Goal: Participate in discussion

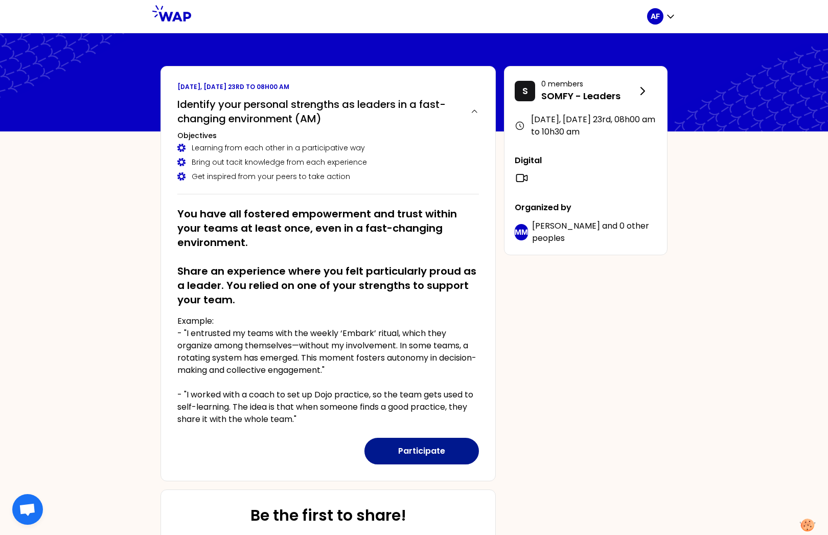
click at [431, 449] on button "Participate" at bounding box center [422, 451] width 115 height 27
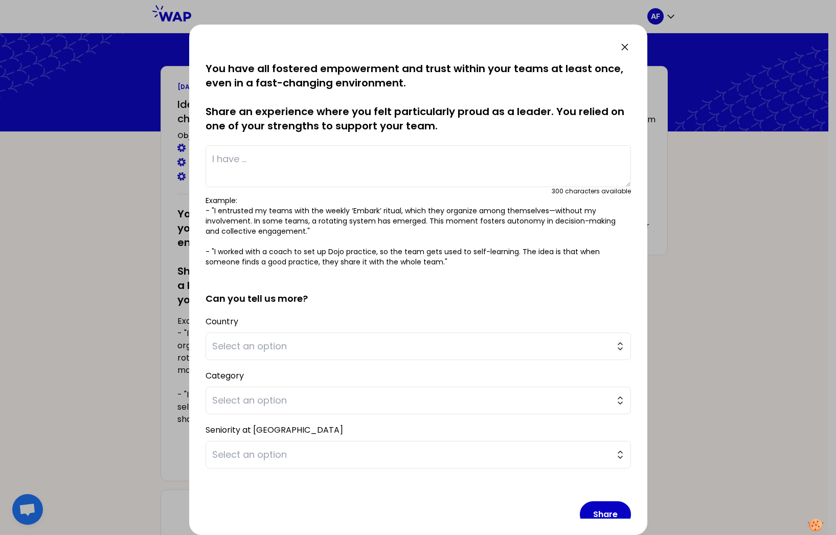
click at [623, 48] on icon at bounding box center [625, 47] width 6 height 6
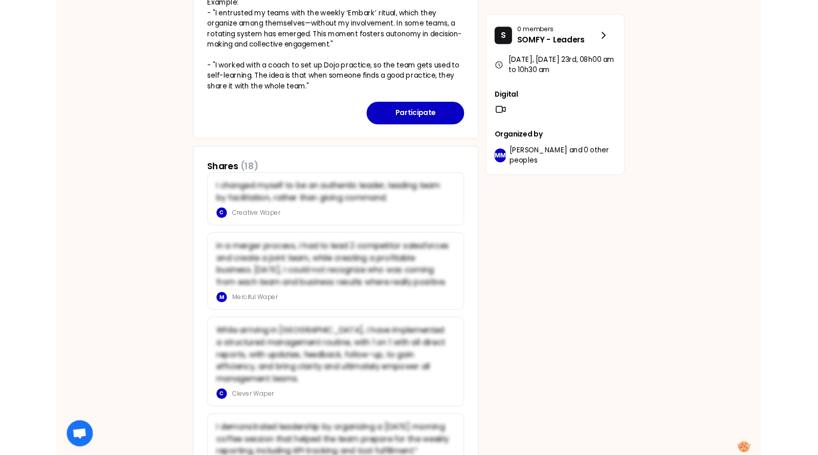
scroll to position [297, 0]
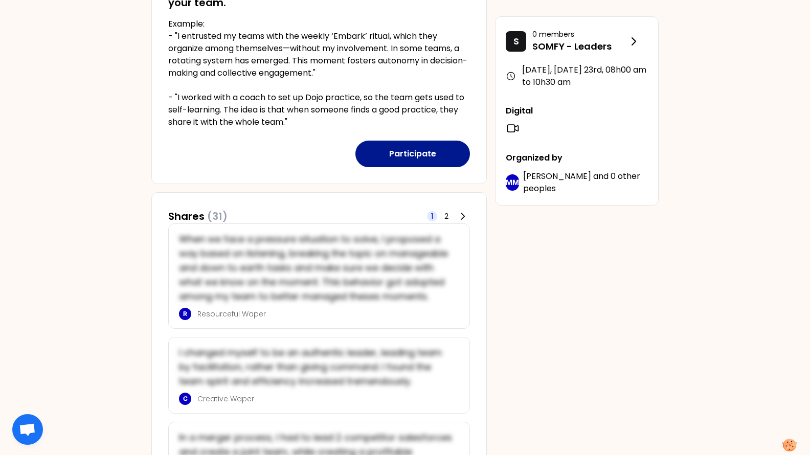
click at [402, 162] on button "Participate" at bounding box center [412, 154] width 115 height 27
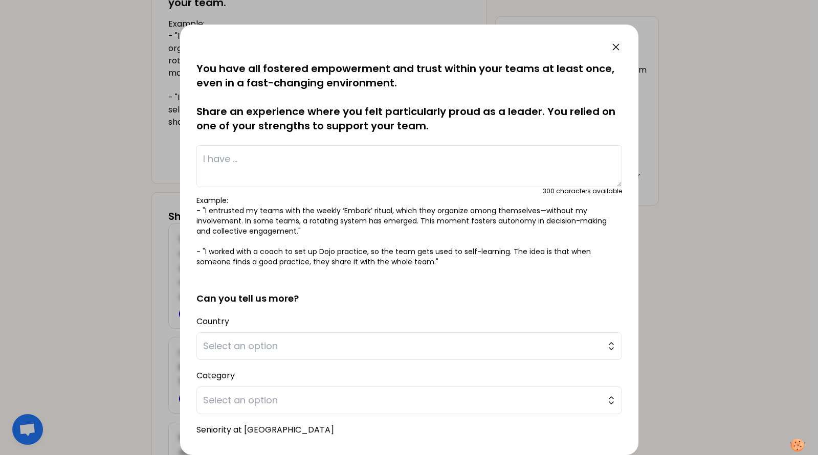
click at [330, 168] on textarea at bounding box center [408, 166] width 425 height 42
paste textarea "I set up routines within my mulicultural, multigeographical team to support a t…"
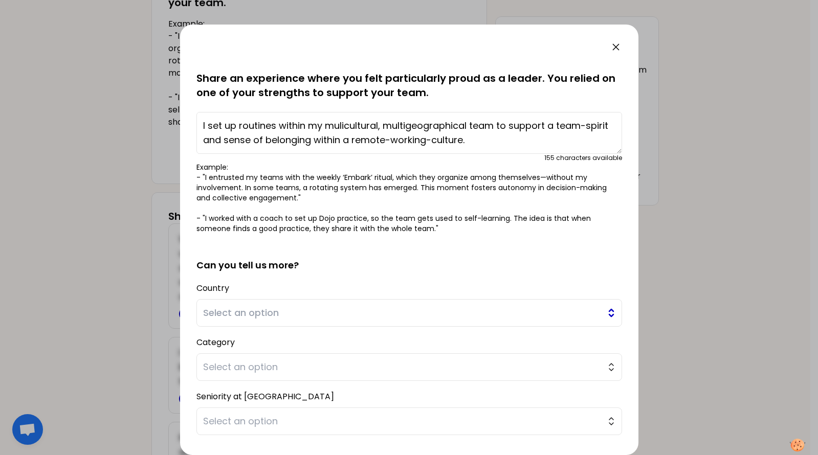
scroll to position [51, 0]
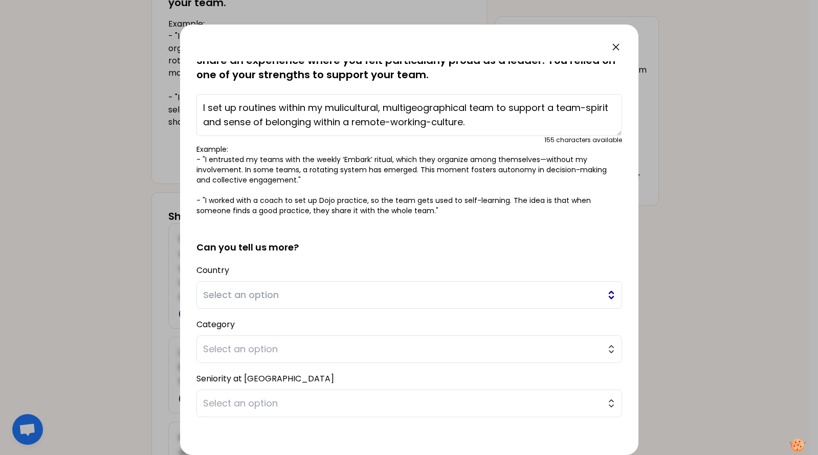
type textarea "I set up routines within my mulicultural, multigeographical team to support a t…"
click at [279, 293] on span "Select an option" at bounding box center [402, 295] width 398 height 14
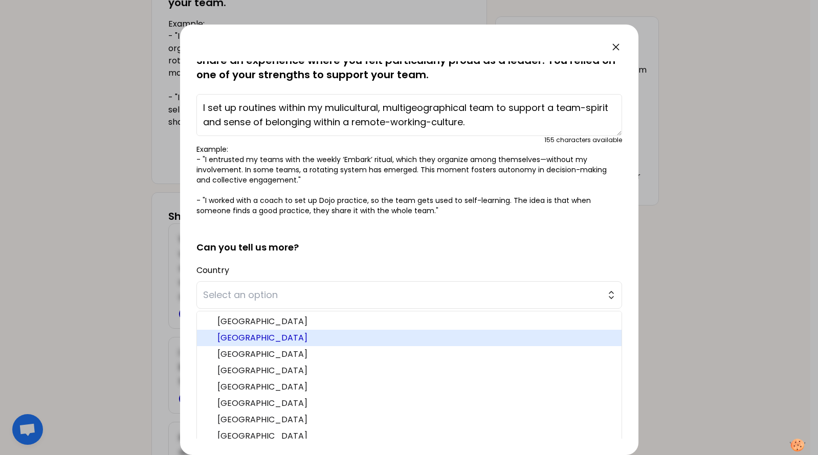
click at [254, 341] on span "[GEOGRAPHIC_DATA]" at bounding box center [415, 338] width 396 height 12
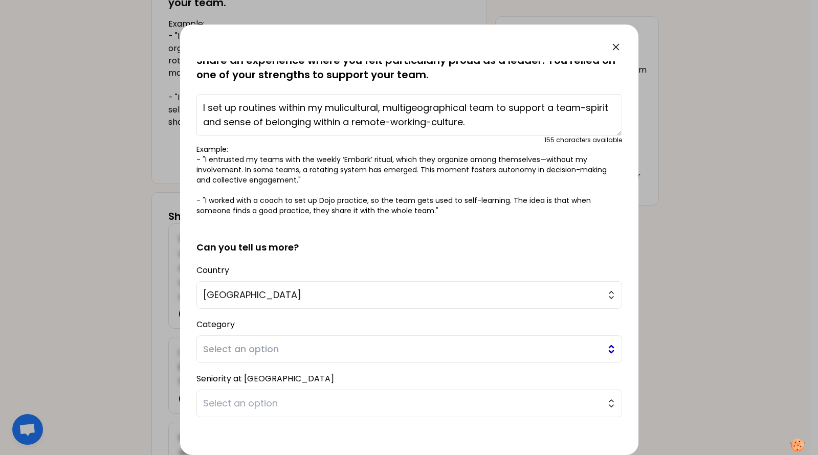
click at [260, 351] on span "Select an option" at bounding box center [402, 349] width 398 height 14
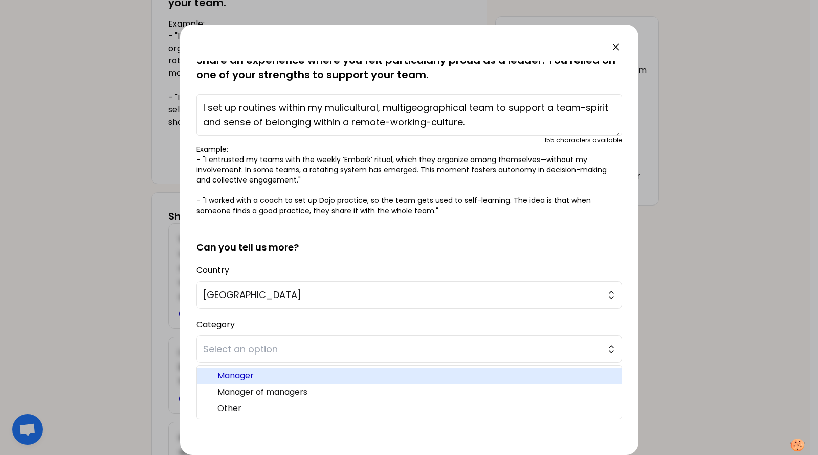
click at [247, 376] on span "Manager" at bounding box center [415, 376] width 396 height 12
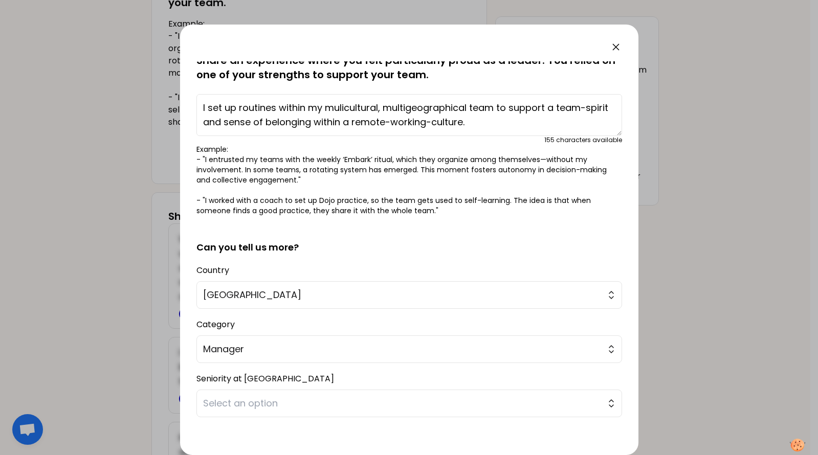
scroll to position [97, 0]
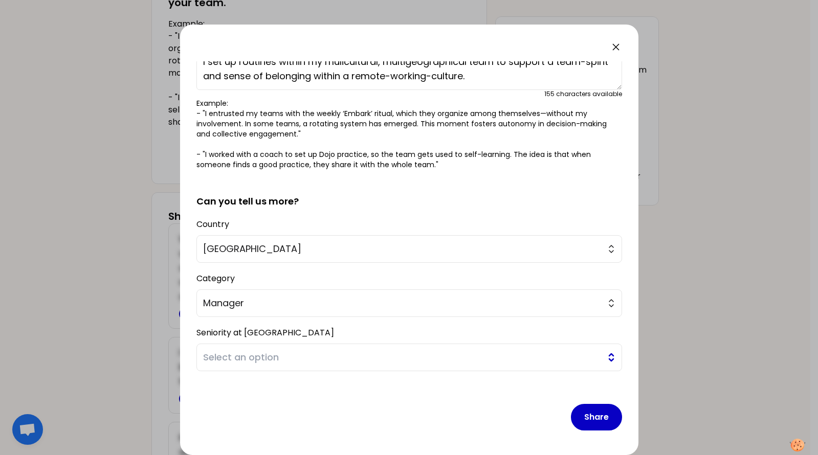
click at [280, 358] on span "Select an option" at bounding box center [402, 357] width 398 height 14
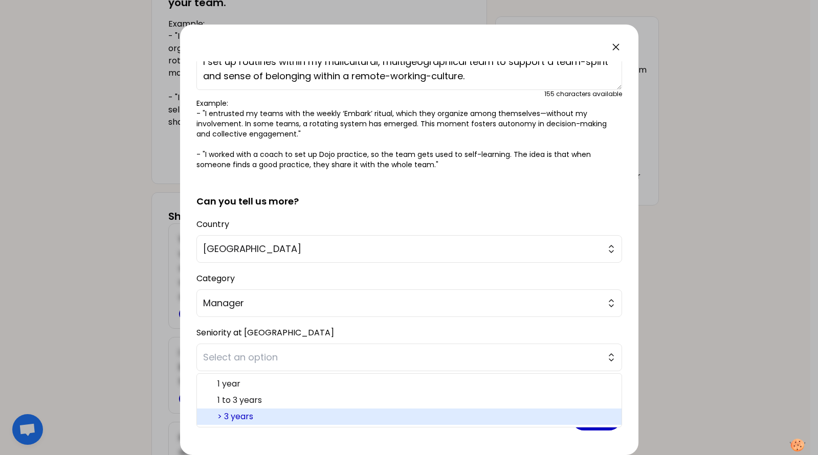
click at [245, 416] on span "> 3 years" at bounding box center [415, 417] width 396 height 12
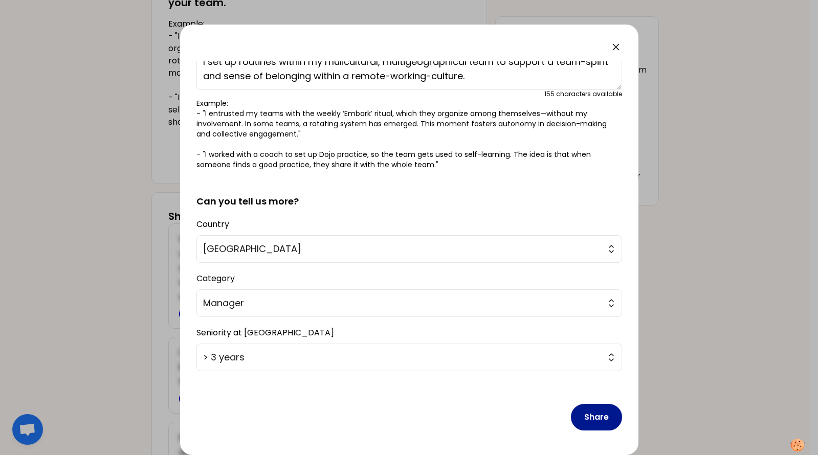
click at [577, 417] on button "Share" at bounding box center [596, 417] width 51 height 27
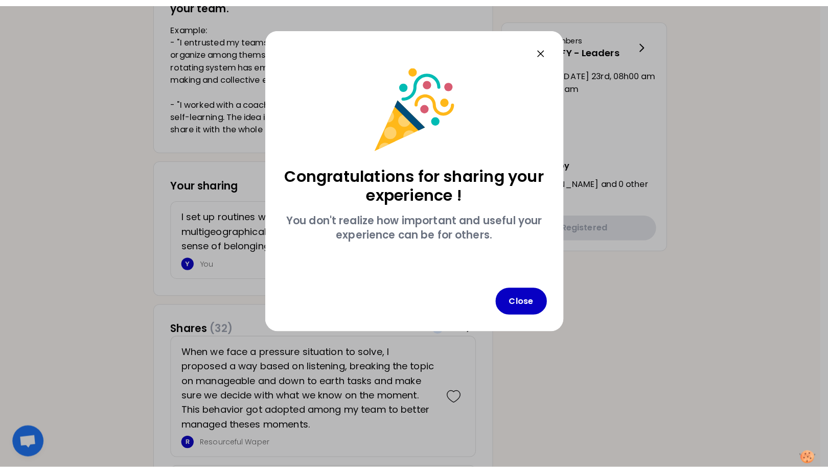
scroll to position [0, 0]
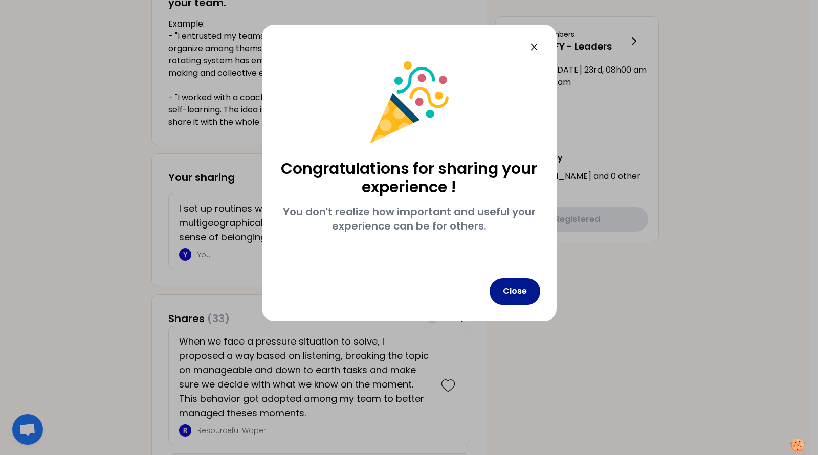
click at [521, 284] on button "Close" at bounding box center [514, 291] width 51 height 27
